Goal: Information Seeking & Learning: Learn about a topic

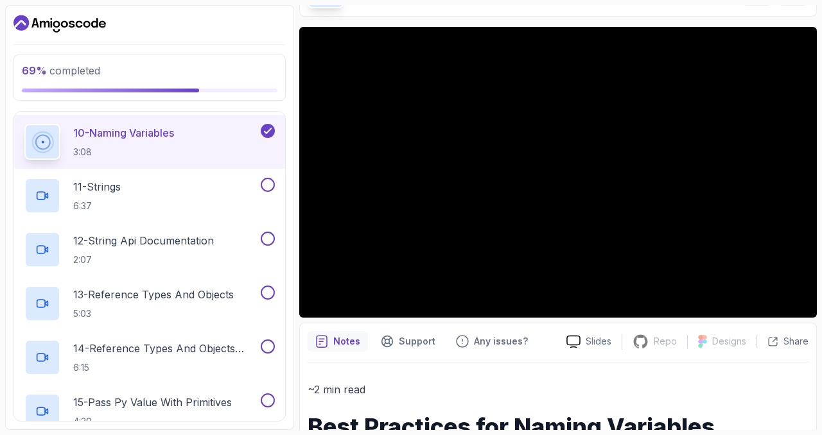
scroll to position [691, 0]
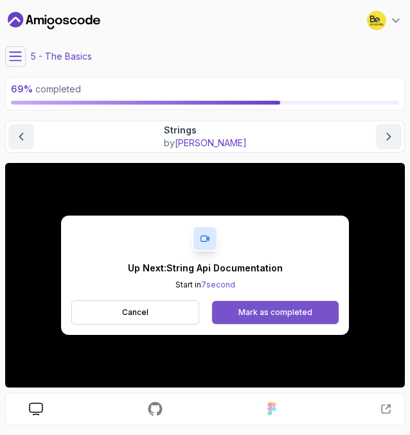
click at [272, 308] on div "Mark as completed" at bounding box center [275, 313] width 74 height 10
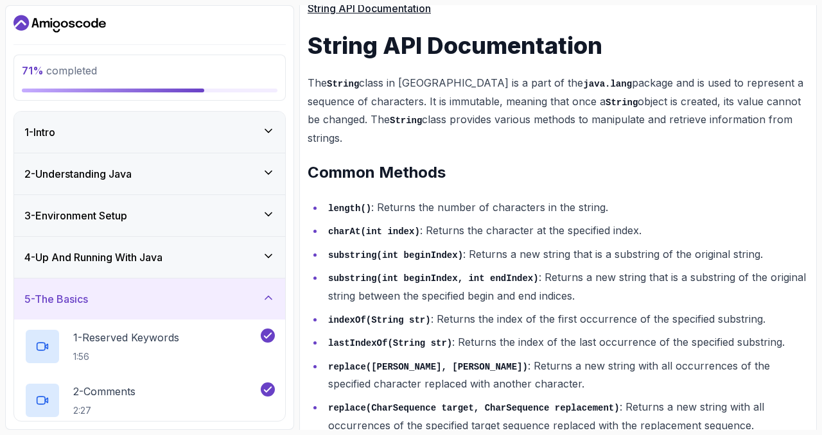
scroll to position [542, 0]
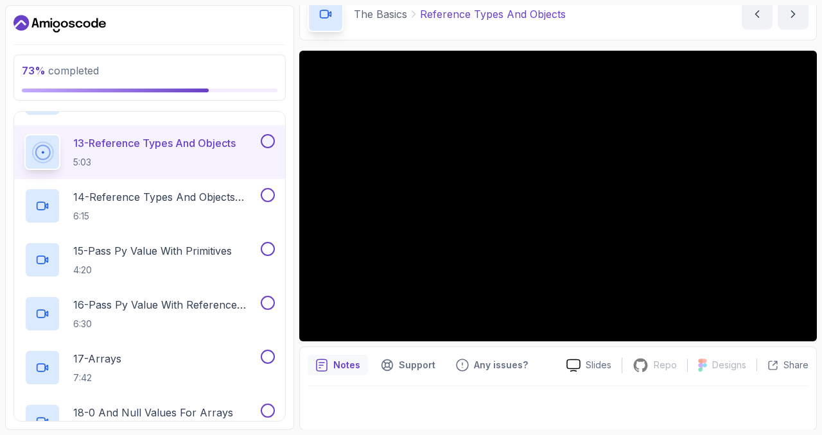
scroll to position [841, 0]
